Goal: Complete application form

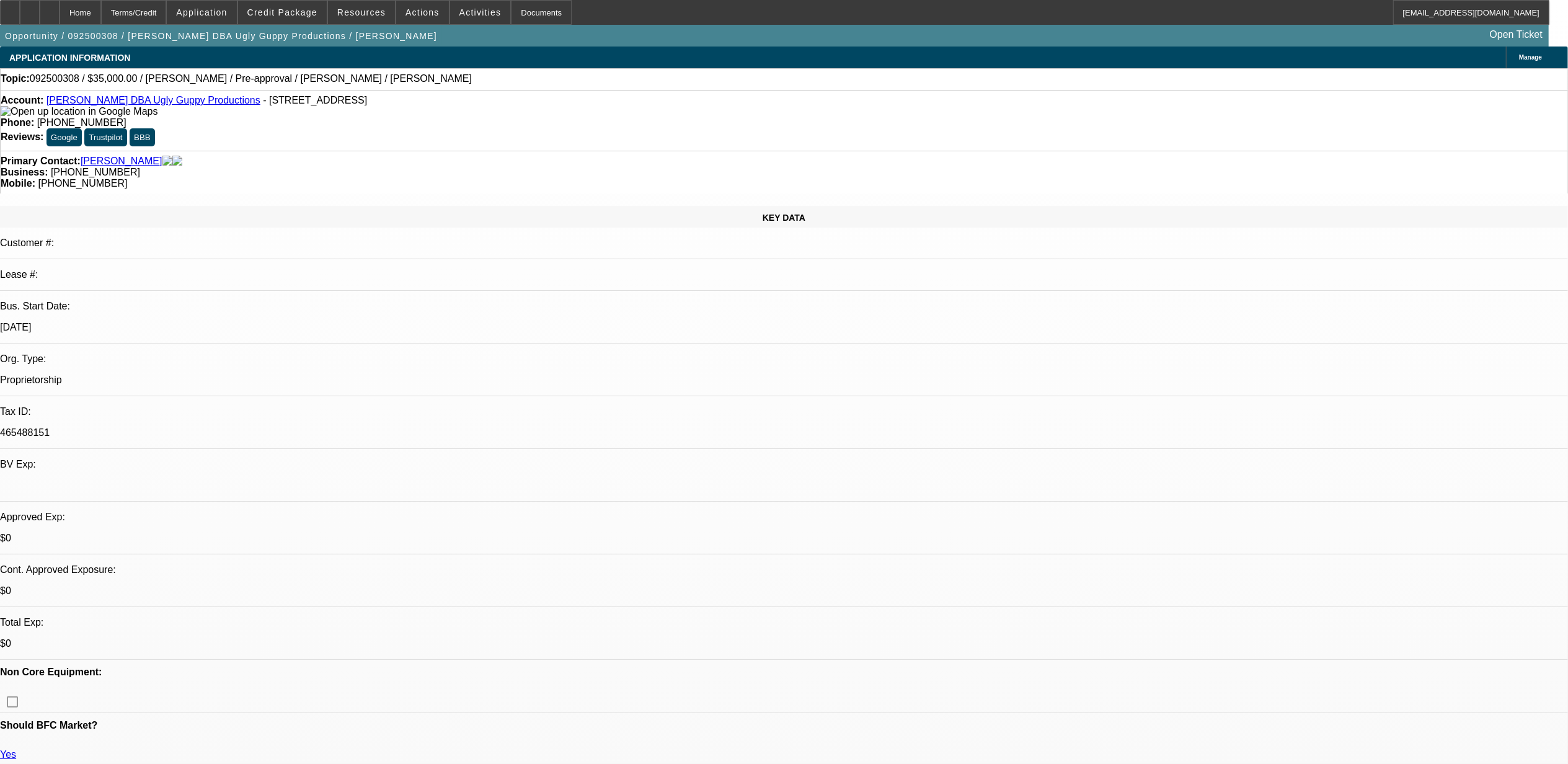
select select "0"
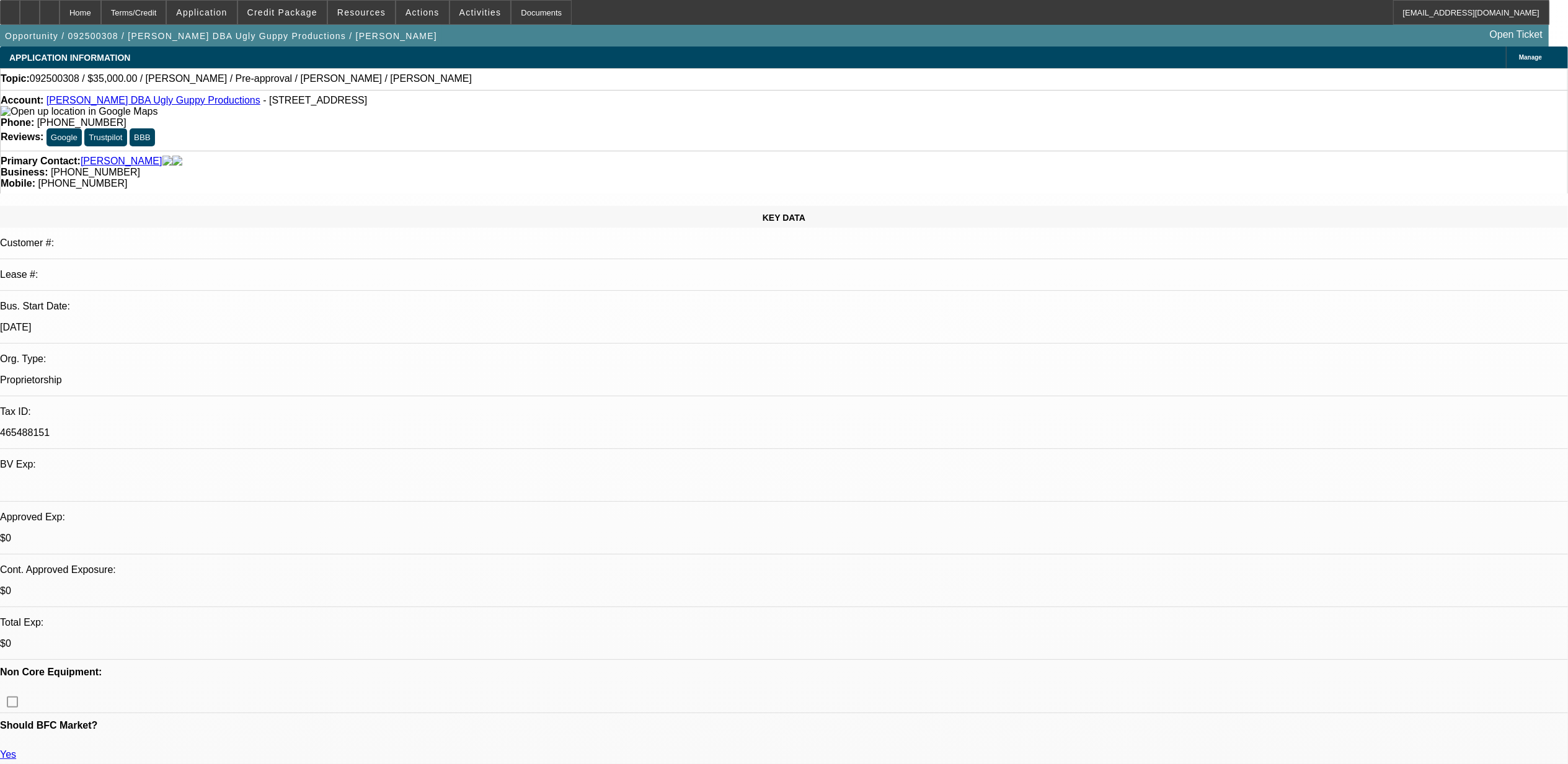
select select "0"
select select "1"
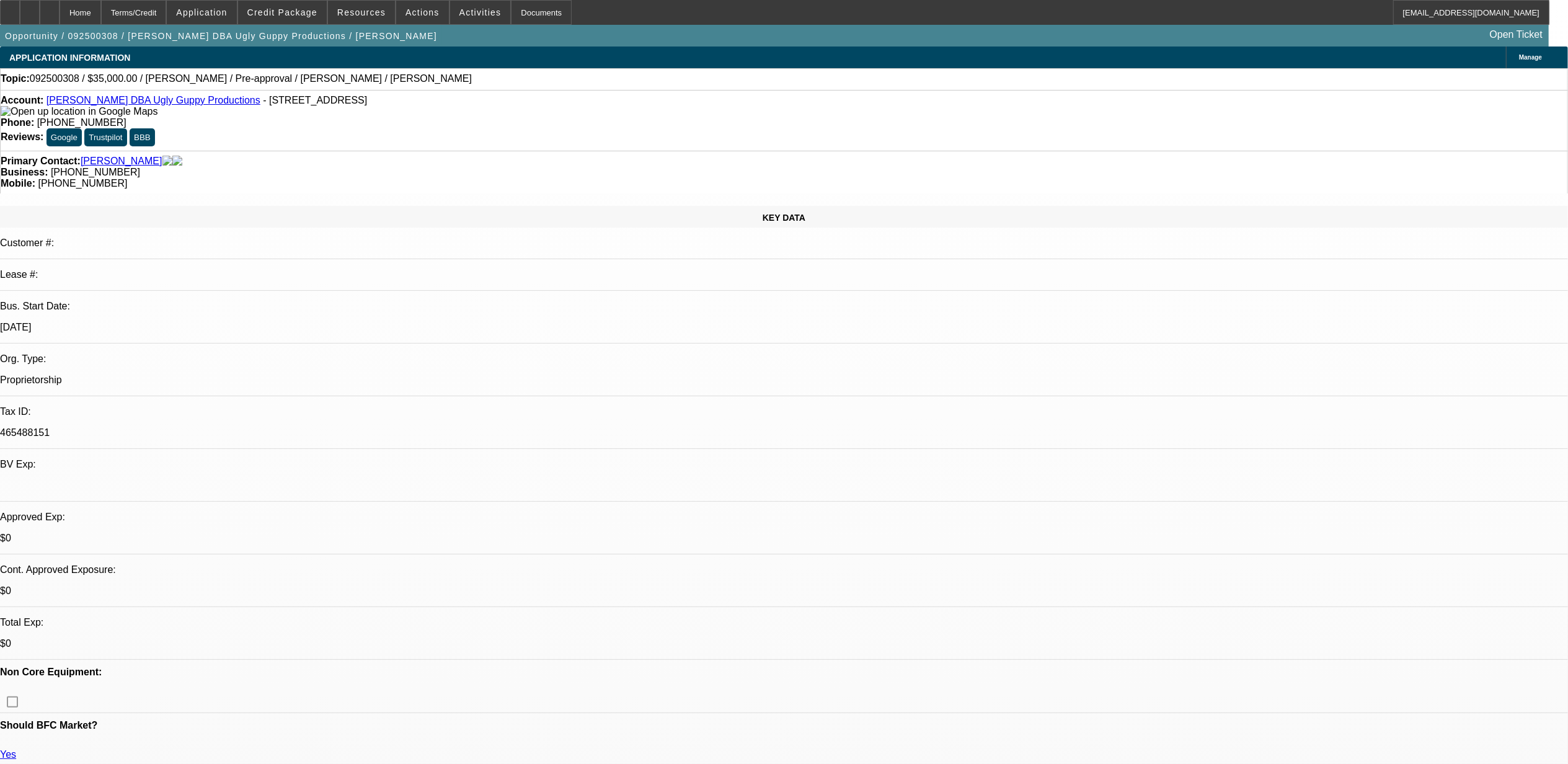
select select "1"
select select "6"
select select "1"
select select "6"
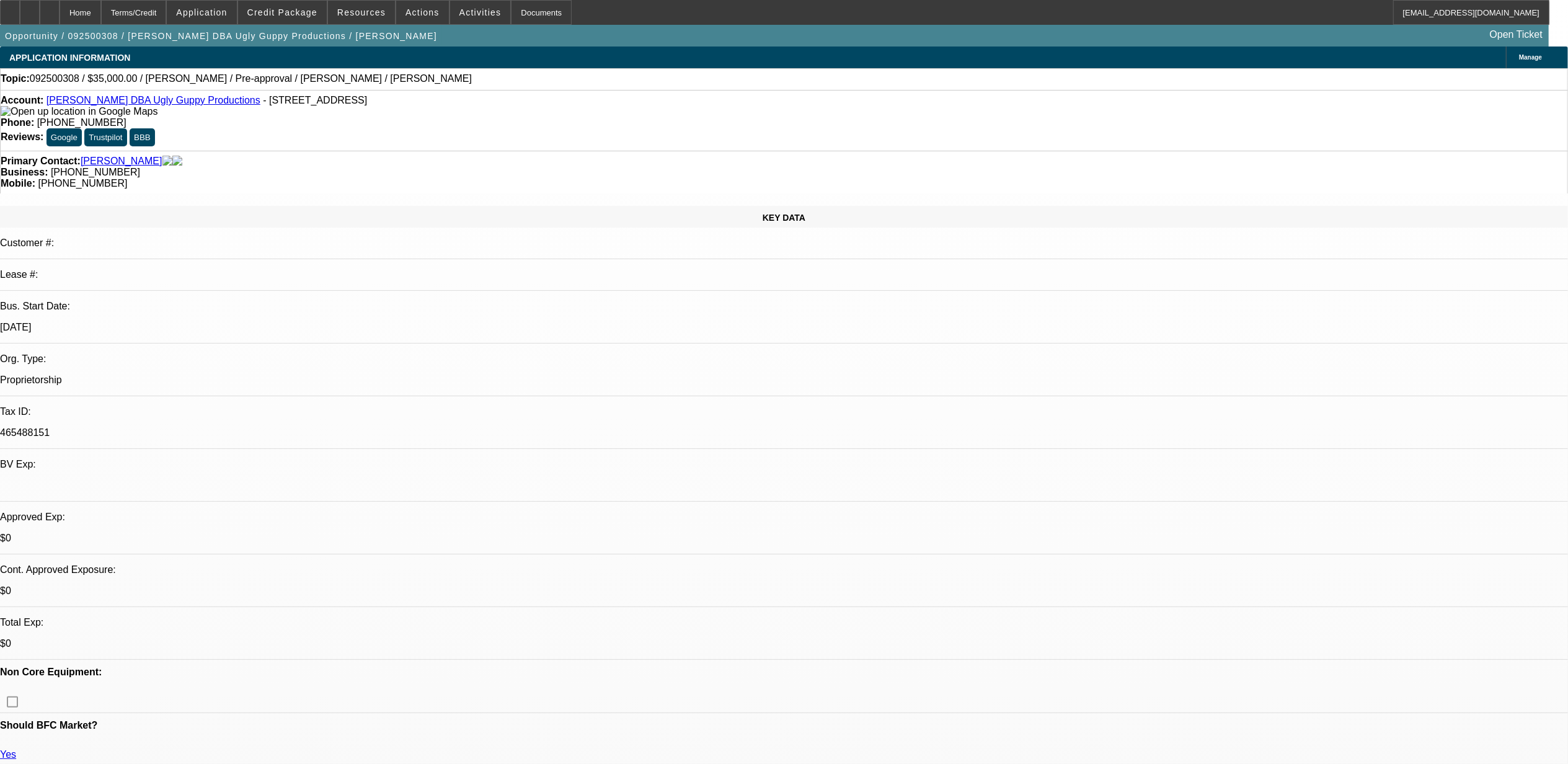
select select "1"
select select "6"
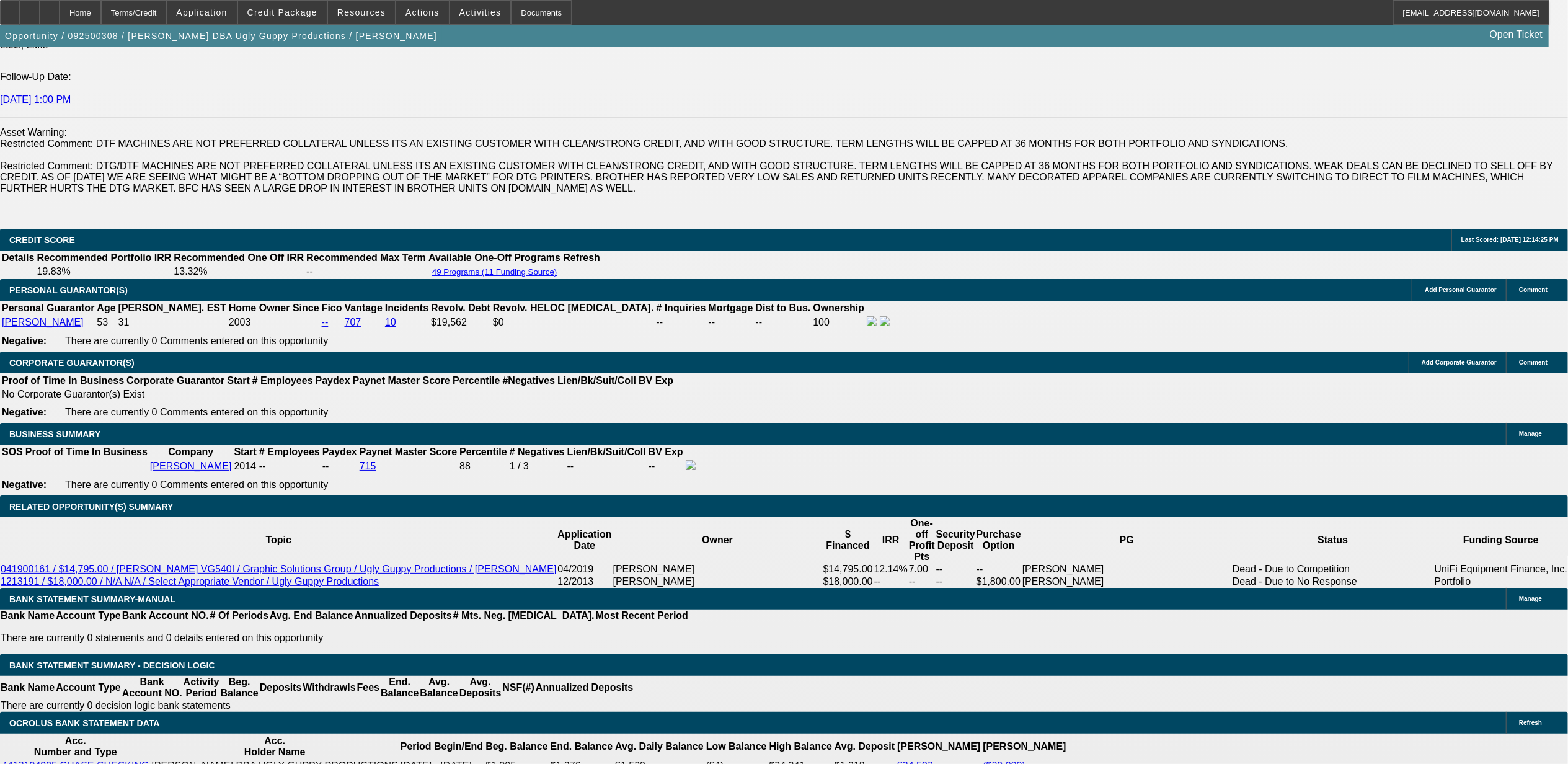
scroll to position [1818, 0]
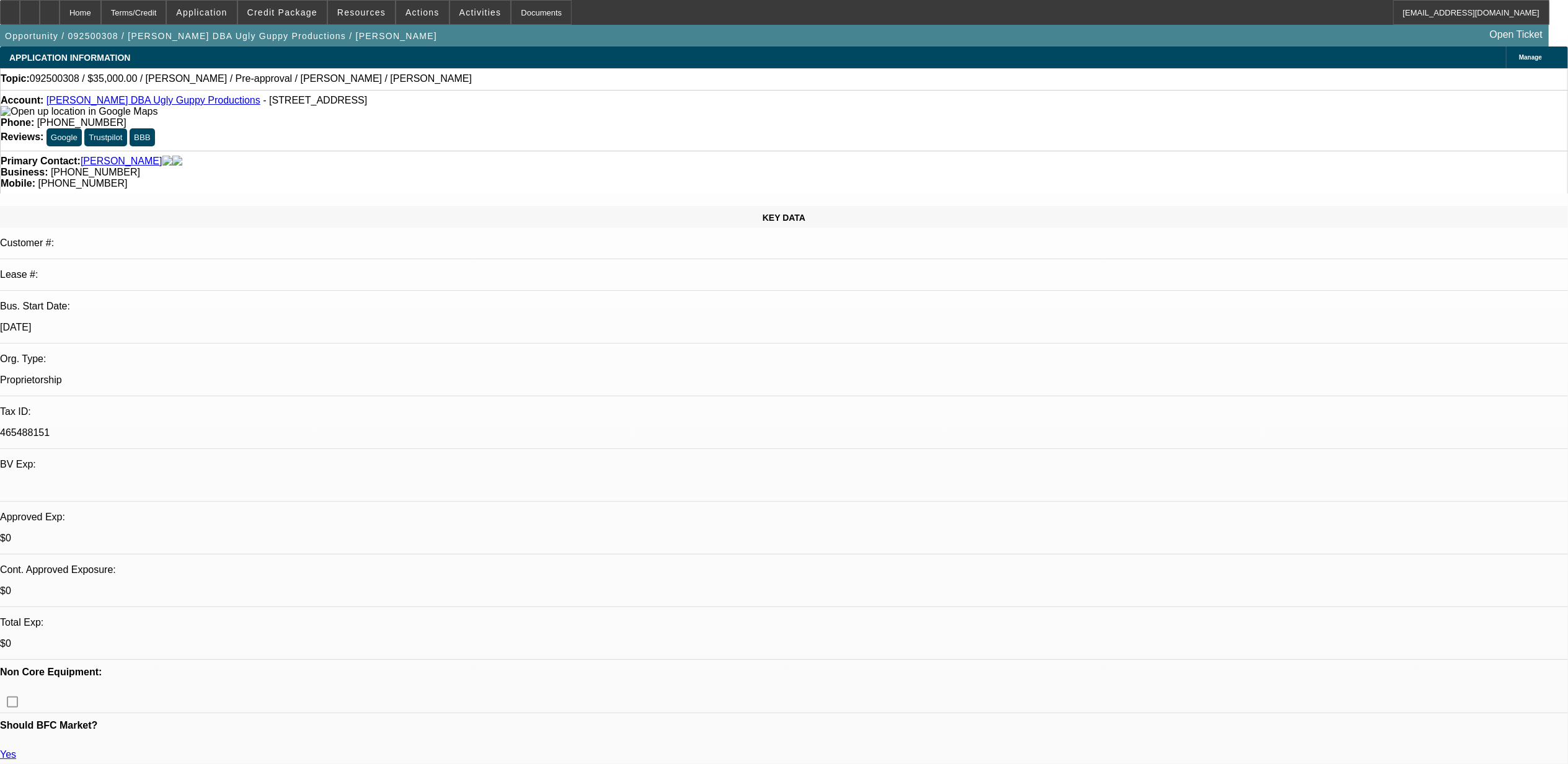
select select "0"
select select "6"
select select "0"
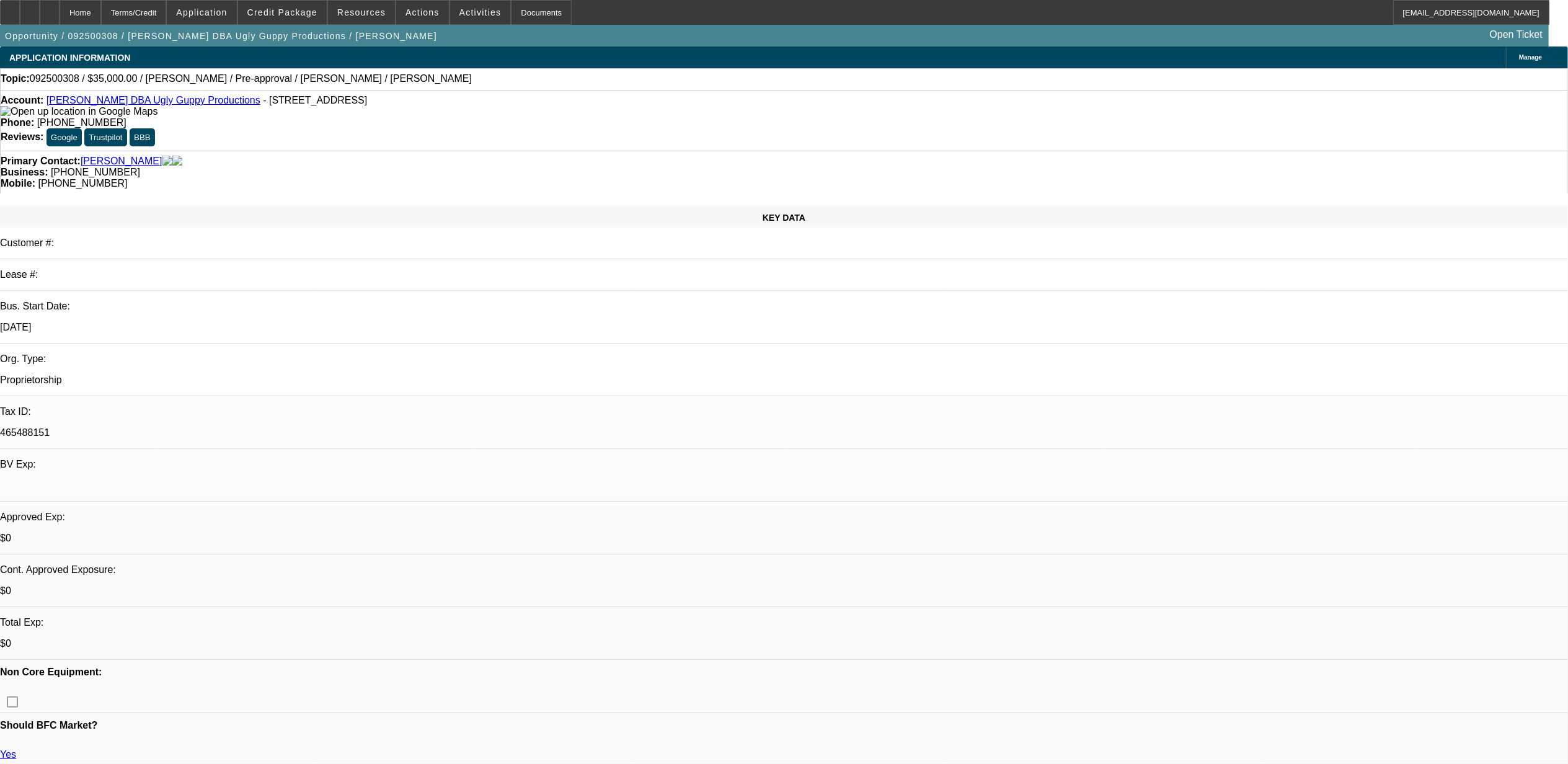
select select "0"
select select "6"
select select "0"
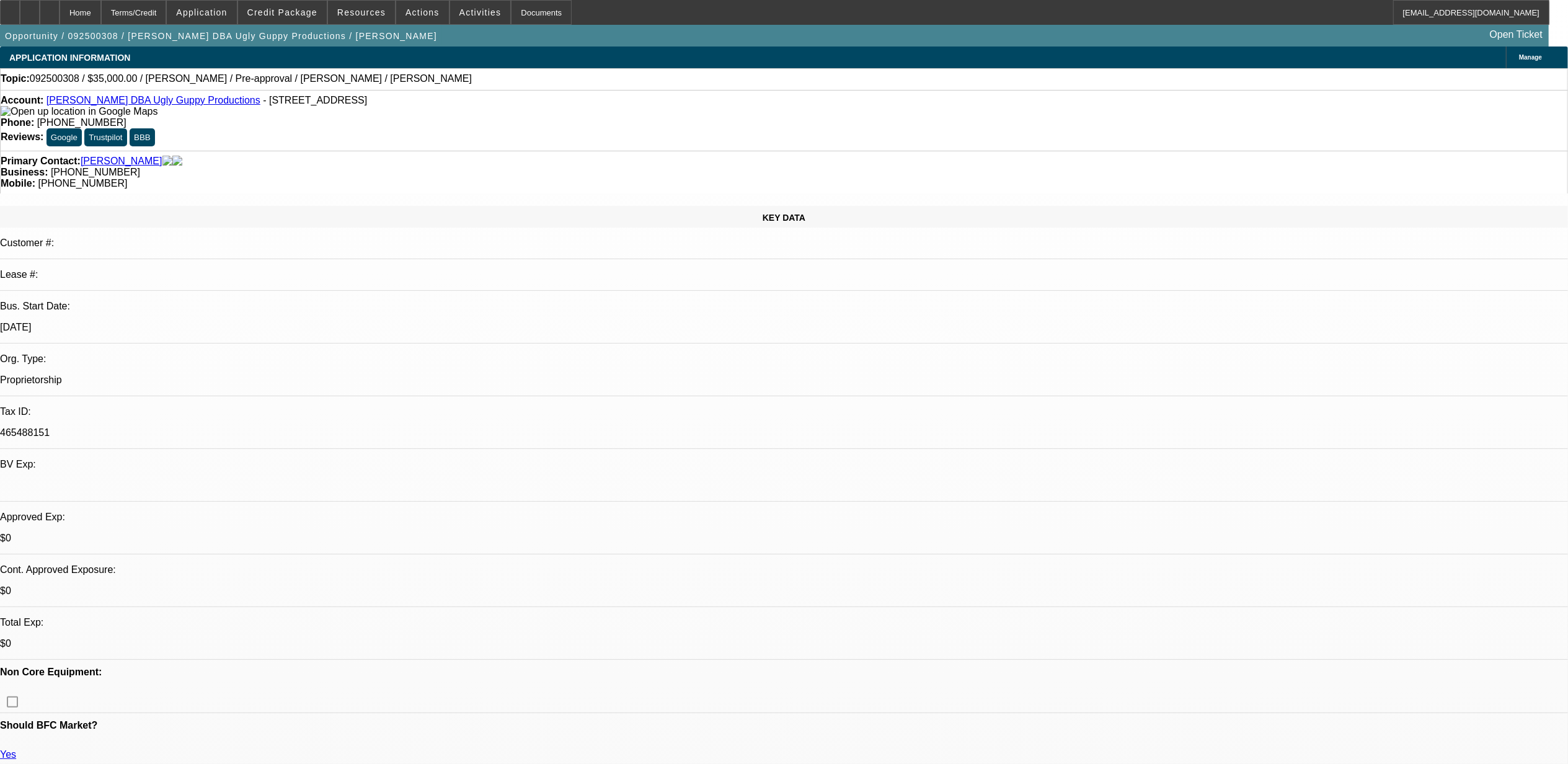
select select "0"
select select "6"
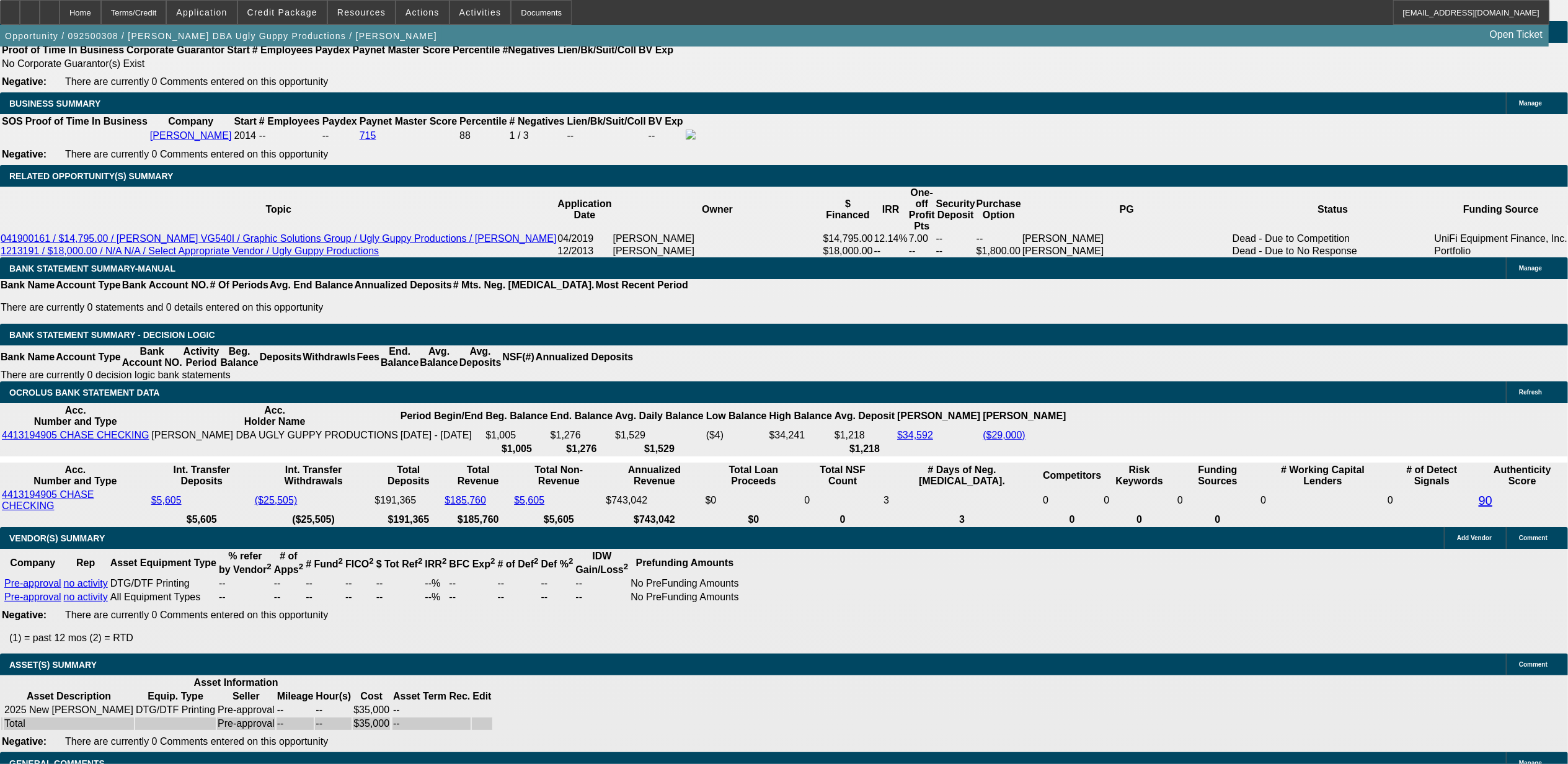
scroll to position [1818, 0]
